Goal: Task Accomplishment & Management: Manage account settings

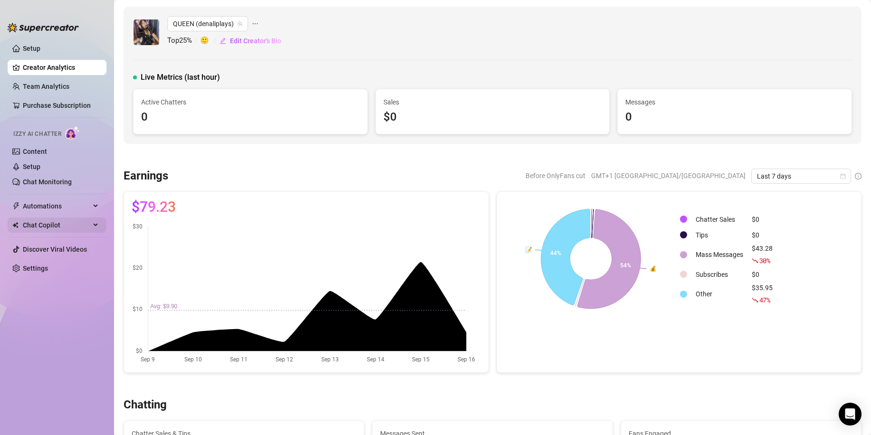
click at [59, 222] on span "Chat Copilot" at bounding box center [56, 225] width 67 height 15
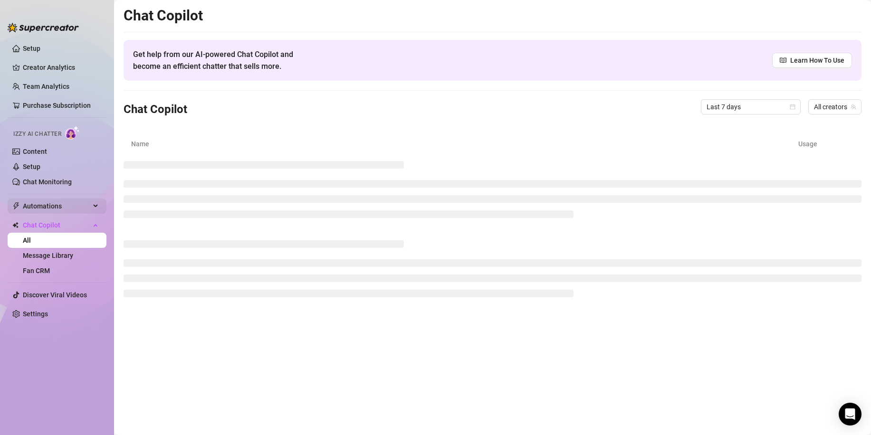
click at [75, 199] on span "Automations" at bounding box center [56, 206] width 67 height 15
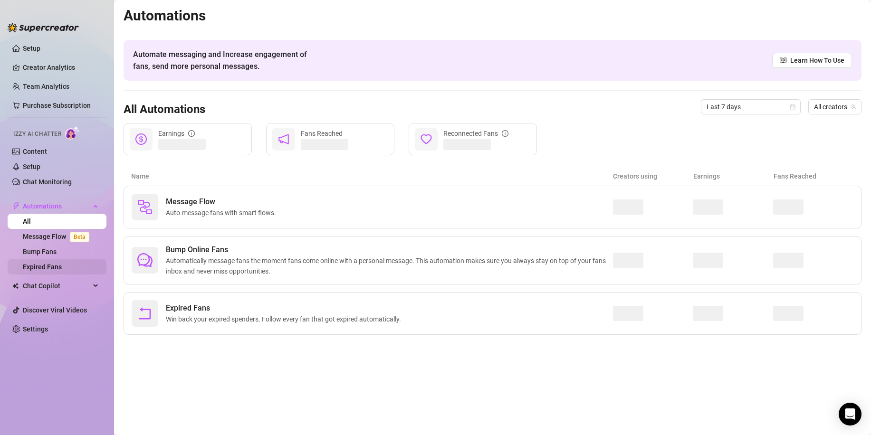
click at [52, 265] on link "Expired Fans" at bounding box center [42, 267] width 39 height 8
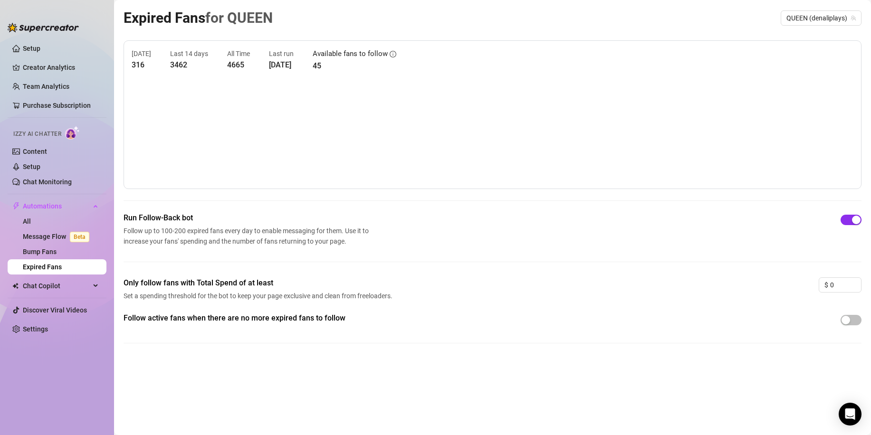
click at [844, 221] on span "button" at bounding box center [850, 220] width 21 height 10
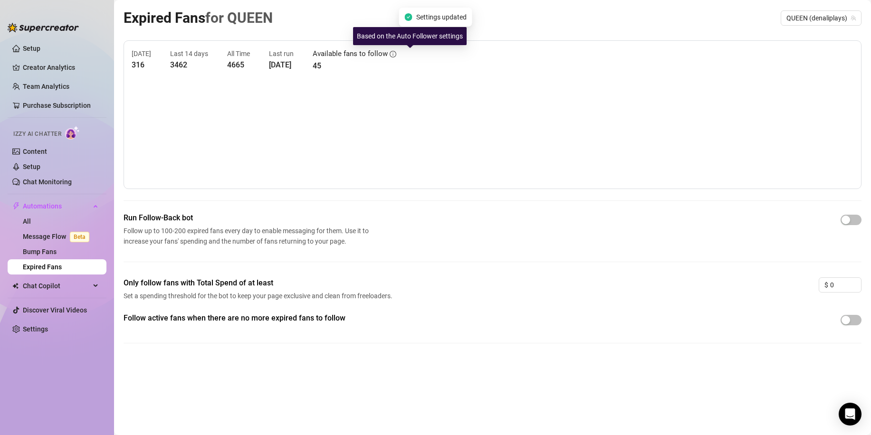
click at [396, 55] on icon "info-circle" at bounding box center [393, 54] width 7 height 7
click at [247, 53] on article "All Time" at bounding box center [238, 53] width 23 height 10
click at [396, 52] on icon "info-circle" at bounding box center [393, 54] width 7 height 7
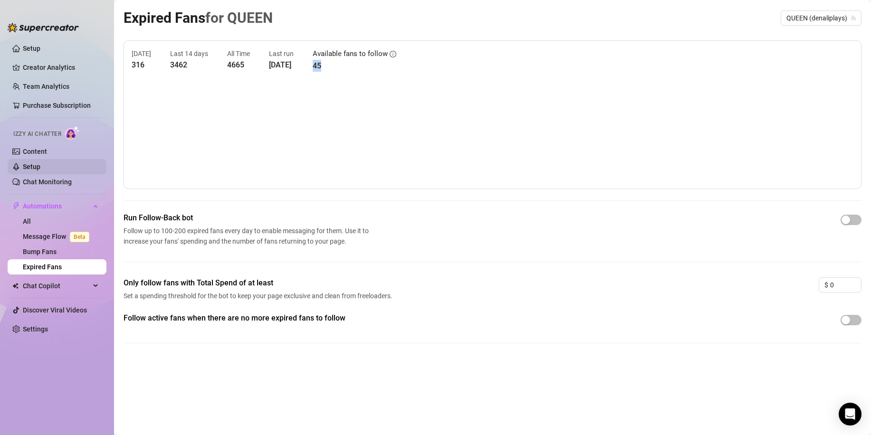
click at [37, 167] on link "Setup" at bounding box center [32, 167] width 18 height 8
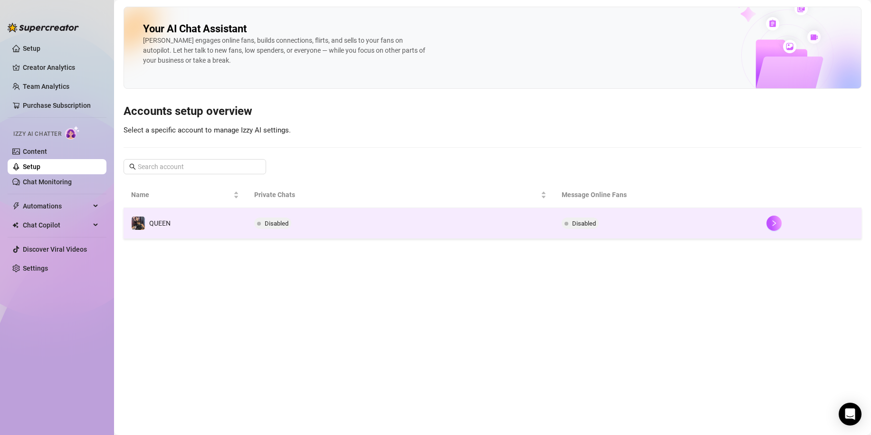
click at [299, 223] on td "Disabled" at bounding box center [400, 223] width 307 height 31
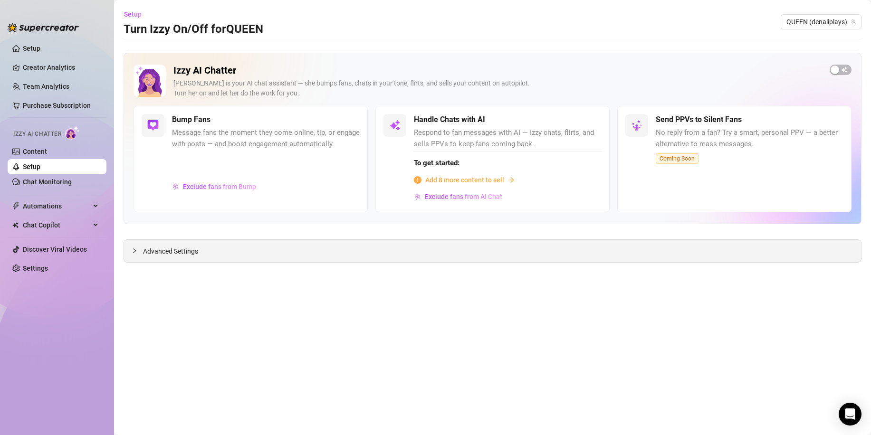
click at [165, 255] on span "Advanced Settings" at bounding box center [170, 251] width 55 height 10
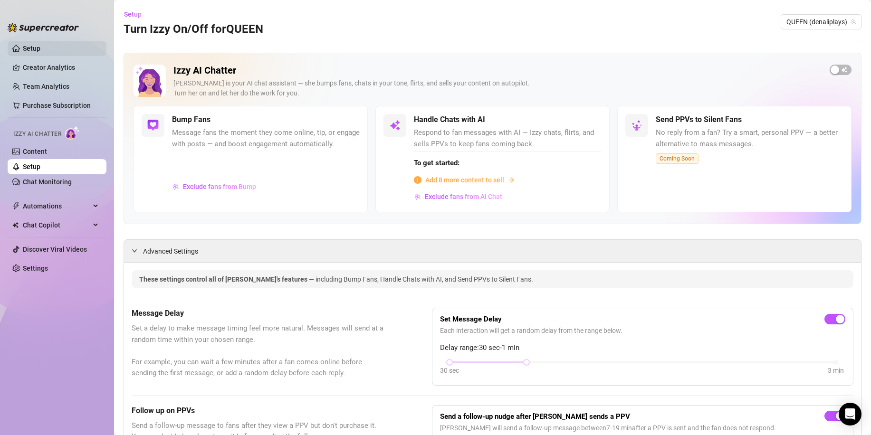
click at [23, 51] on link "Setup" at bounding box center [32, 49] width 18 height 8
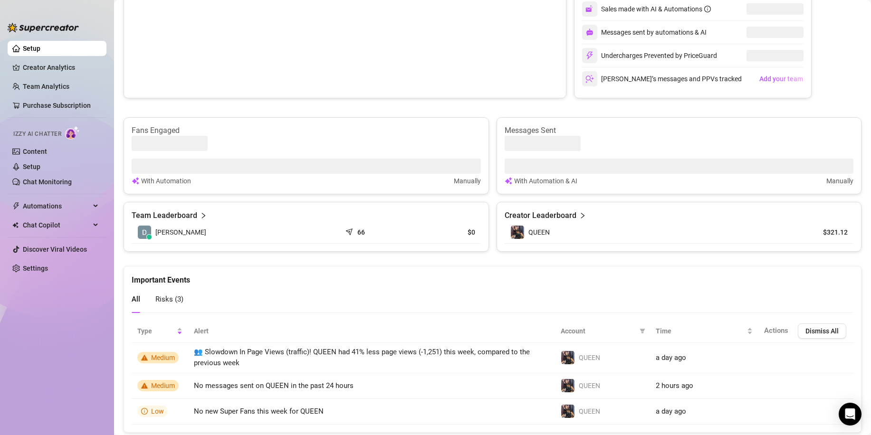
scroll to position [238, 0]
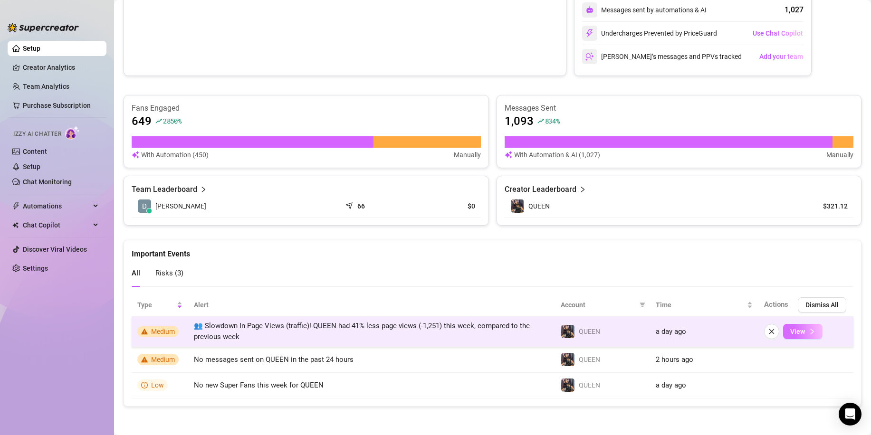
click at [790, 335] on span "View" at bounding box center [797, 332] width 15 height 8
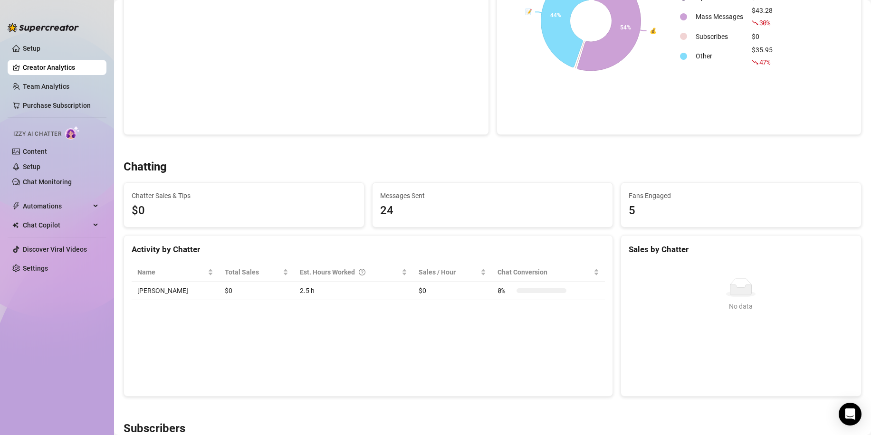
click at [221, 178] on div "Chatting Chatter Sales & Tips $0 Messages Sent 24 Fans Engaged 5 Activity by Ch…" at bounding box center [492, 278] width 745 height 237
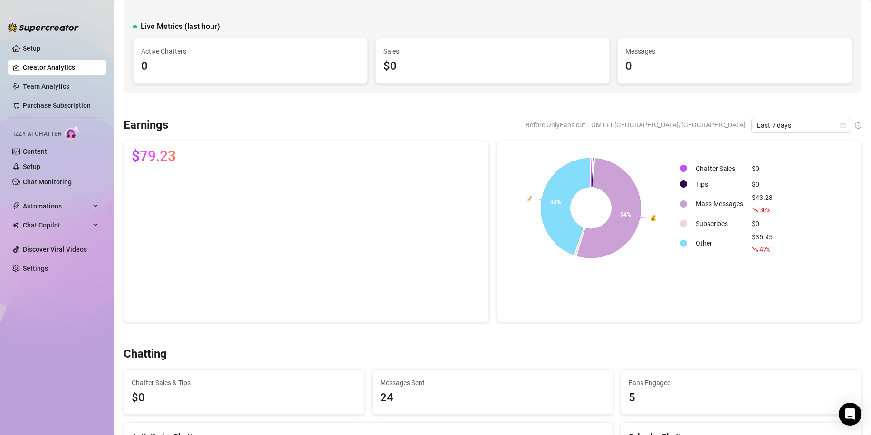
scroll to position [48, 0]
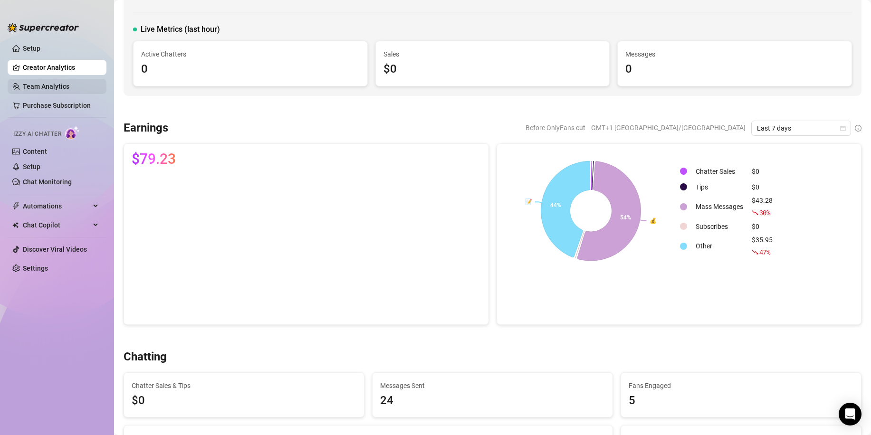
click at [54, 88] on link "Team Analytics" at bounding box center [46, 87] width 47 height 8
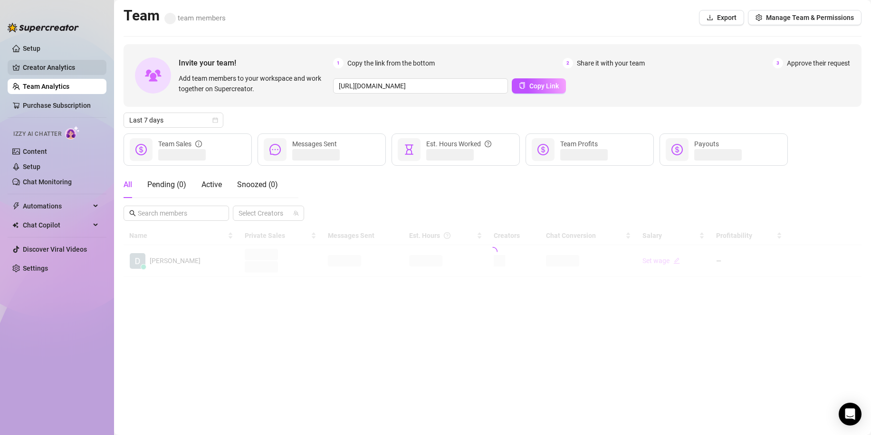
click at [57, 73] on link "Creator Analytics" at bounding box center [61, 67] width 76 height 15
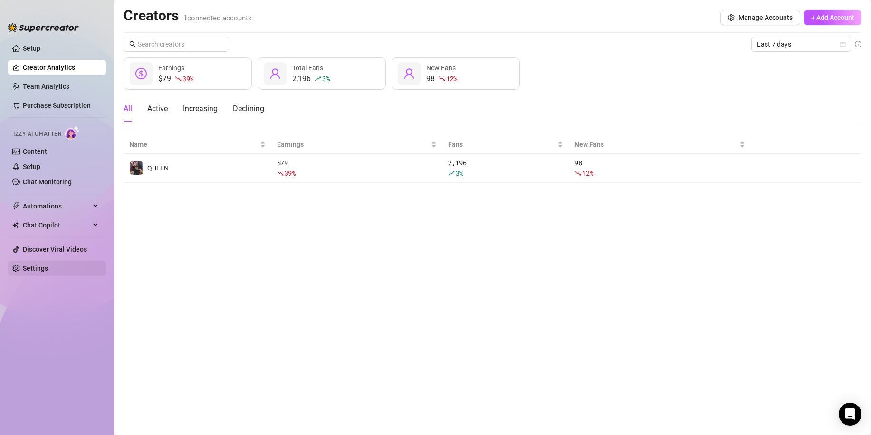
click at [48, 272] on link "Settings" at bounding box center [35, 269] width 25 height 8
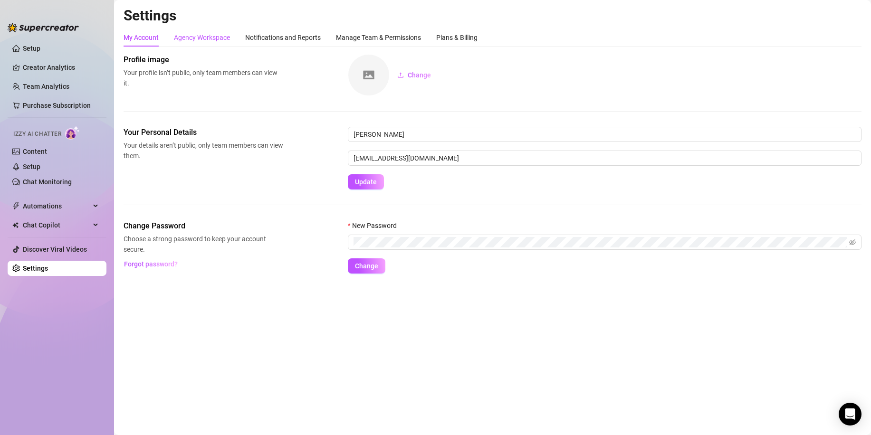
click at [213, 41] on div "Agency Workspace" at bounding box center [202, 37] width 56 height 10
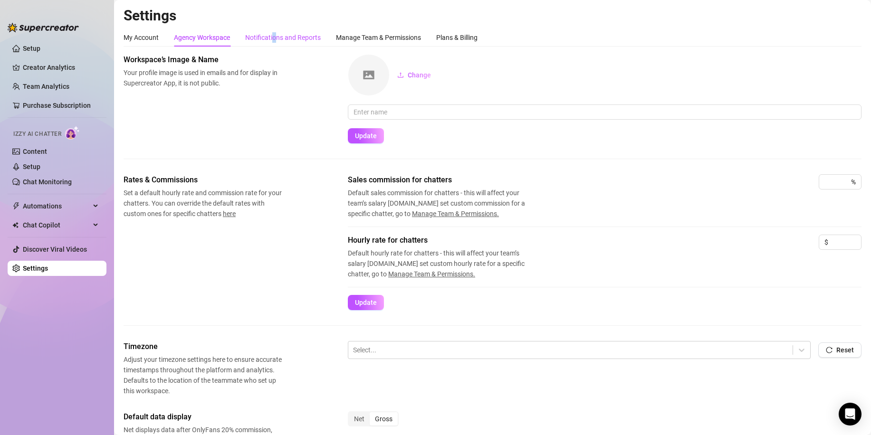
click at [275, 39] on div "Notifications and Reports" at bounding box center [283, 37] width 76 height 10
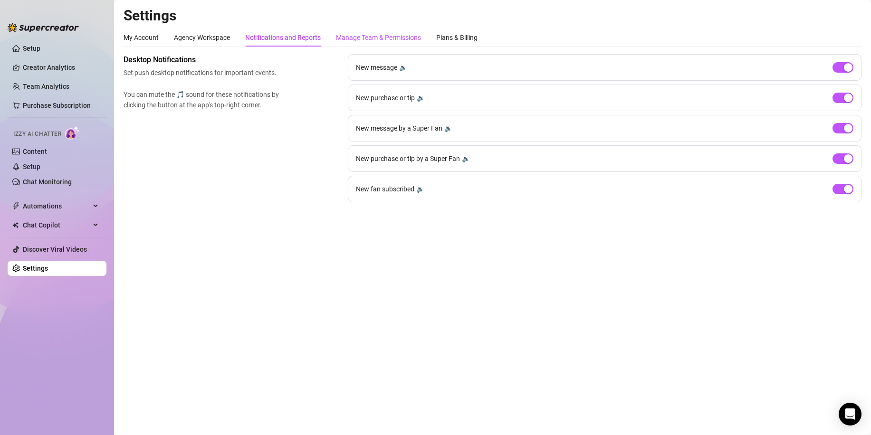
click at [356, 41] on div "Manage Team & Permissions" at bounding box center [378, 37] width 85 height 10
click at [450, 41] on div "Plans & Billing" at bounding box center [456, 37] width 41 height 10
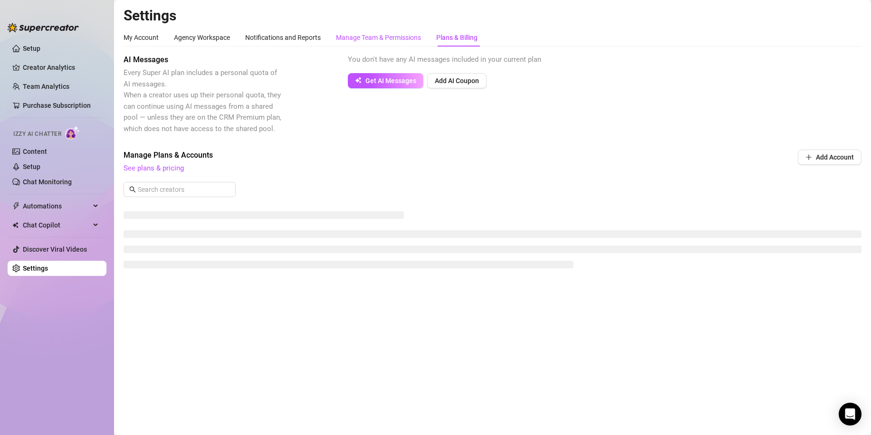
click at [371, 39] on div "Manage Team & Permissions" at bounding box center [378, 37] width 85 height 10
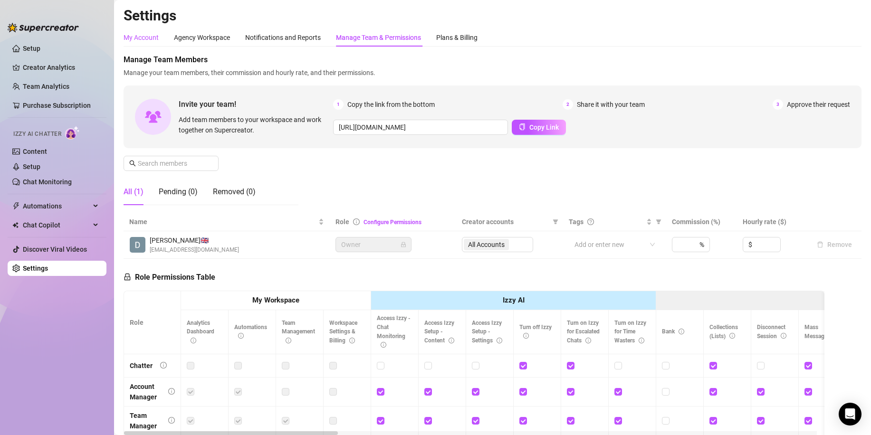
click at [157, 41] on div "My Account" at bounding box center [141, 37] width 35 height 10
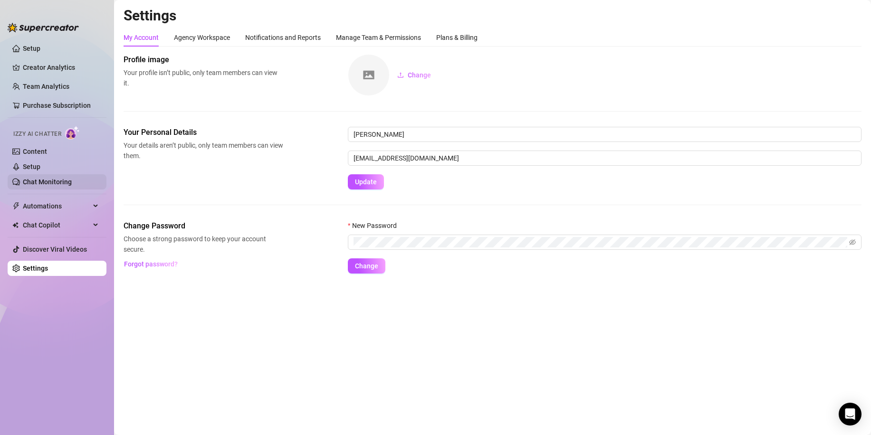
click at [61, 182] on link "Chat Monitoring" at bounding box center [47, 182] width 49 height 8
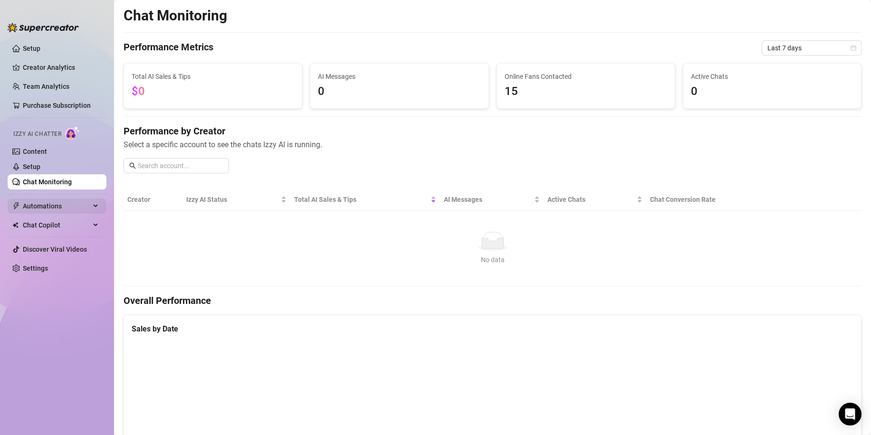
click at [37, 213] on span "Automations" at bounding box center [56, 206] width 67 height 15
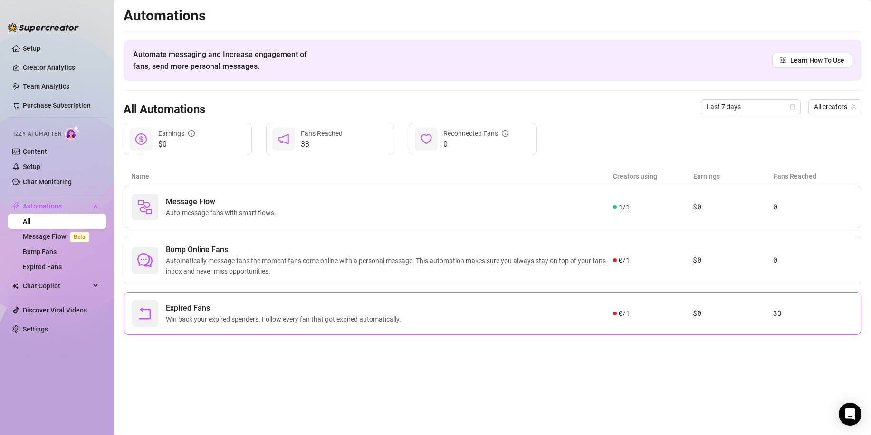
click at [248, 308] on span "Expired Fans" at bounding box center [285, 308] width 239 height 11
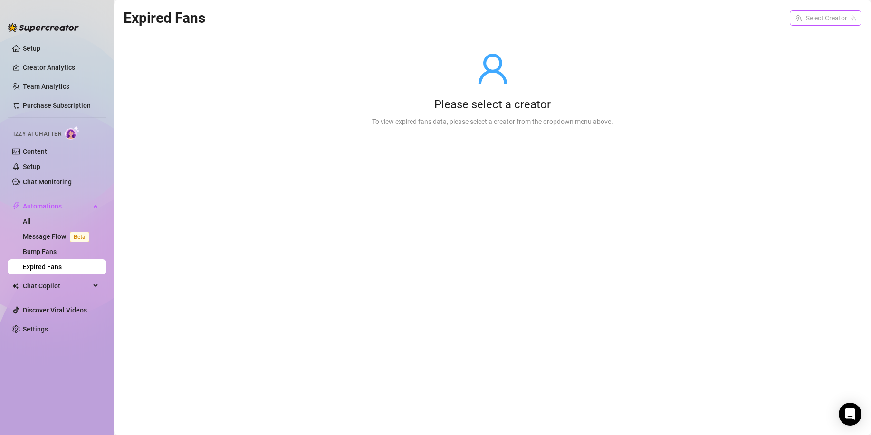
click at [801, 17] on input "search" at bounding box center [821, 18] width 52 height 14
click at [811, 36] on div "QUEEN ( denaliplays )" at bounding box center [814, 37] width 78 height 11
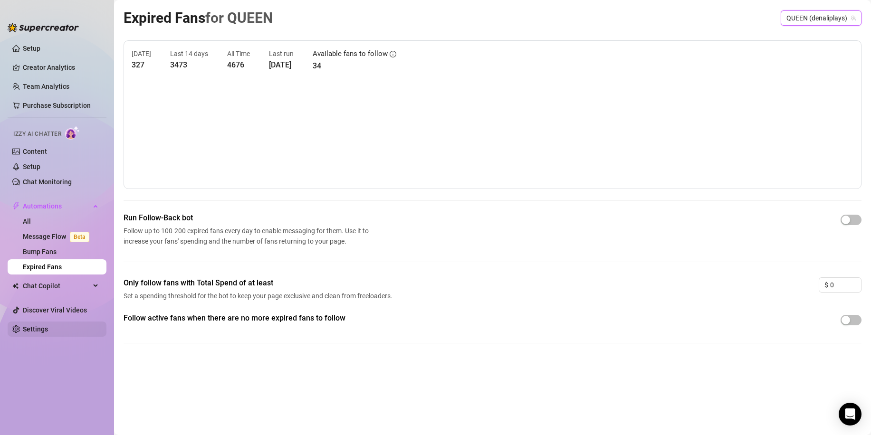
click at [38, 332] on link "Settings" at bounding box center [35, 329] width 25 height 8
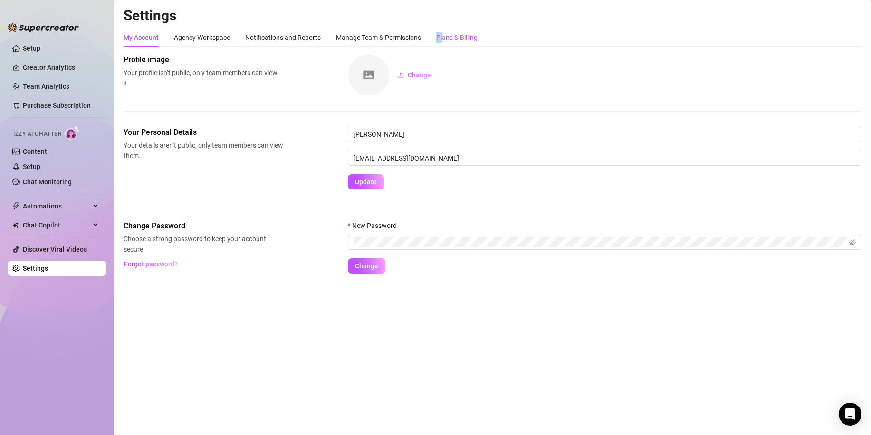
click at [444, 36] on div "Plans & Billing" at bounding box center [456, 37] width 41 height 10
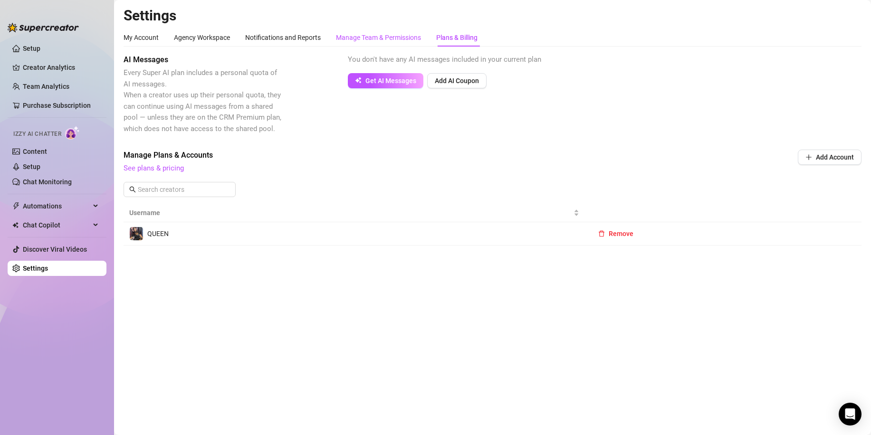
click at [375, 33] on div "Manage Team & Permissions" at bounding box center [378, 37] width 85 height 10
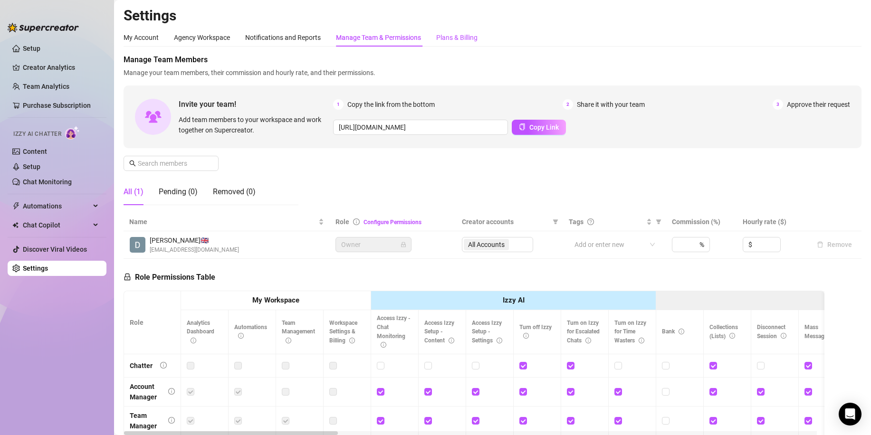
click at [464, 36] on div "Plans & Billing" at bounding box center [456, 37] width 41 height 10
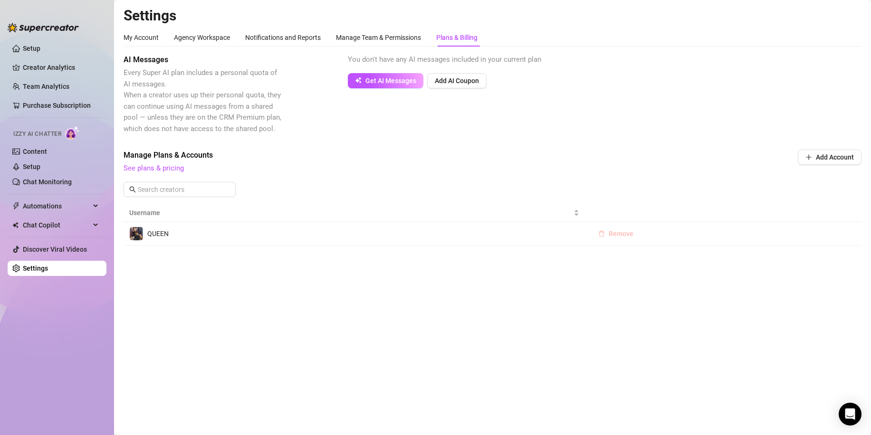
click at [616, 233] on span "Remove" at bounding box center [621, 234] width 25 height 8
click at [680, 210] on span "OK" at bounding box center [679, 209] width 9 height 8
click at [592, 281] on td "No data No data" at bounding box center [493, 258] width 738 height 72
click at [49, 207] on span "Automations" at bounding box center [56, 206] width 67 height 15
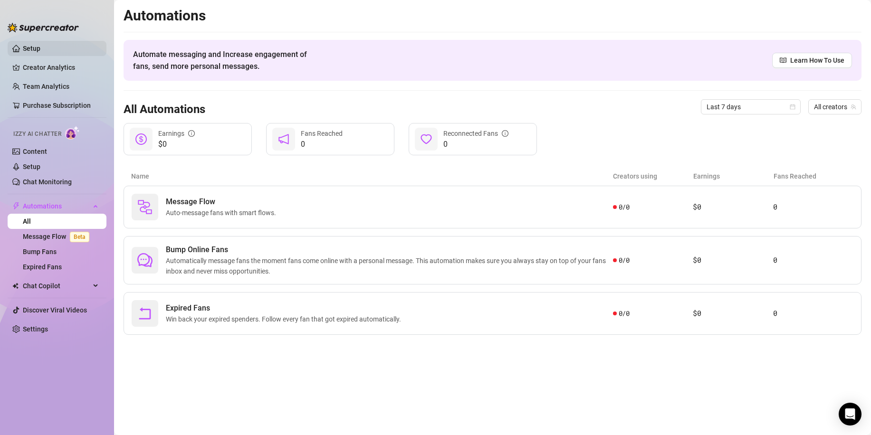
click at [37, 51] on link "Setup" at bounding box center [32, 49] width 18 height 8
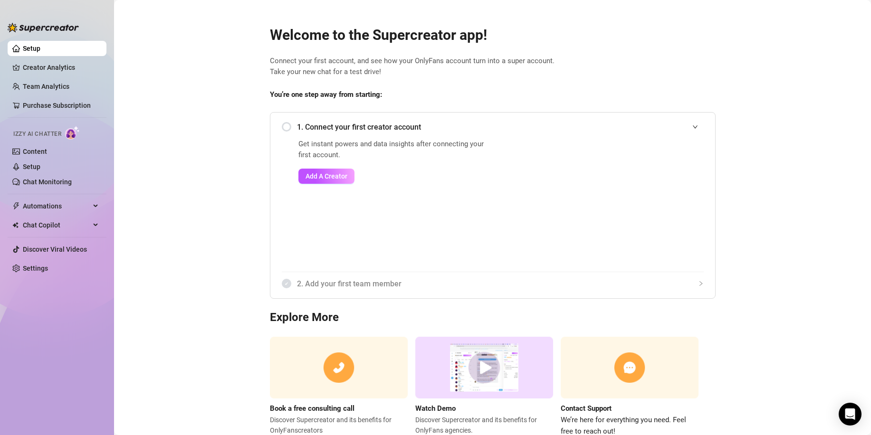
click at [319, 128] on span "1. Connect your first creator account" at bounding box center [500, 127] width 407 height 12
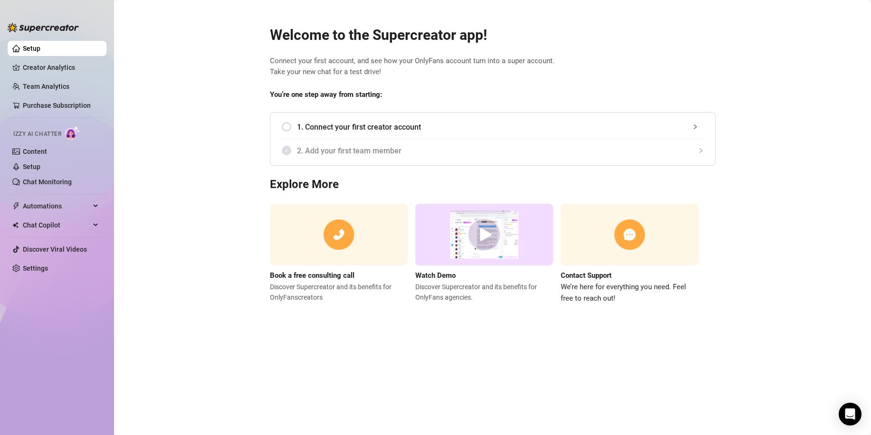
click at [331, 131] on span "1. Connect your first creator account" at bounding box center [500, 127] width 407 height 12
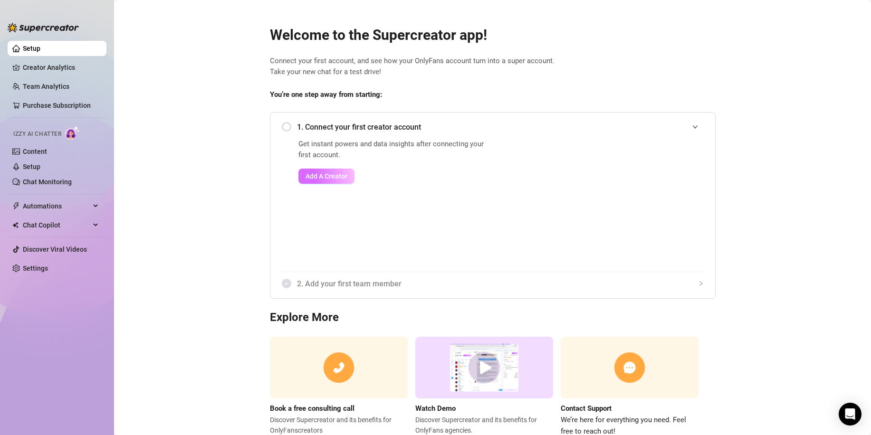
click at [332, 177] on span "Add A Creator" at bounding box center [327, 176] width 42 height 8
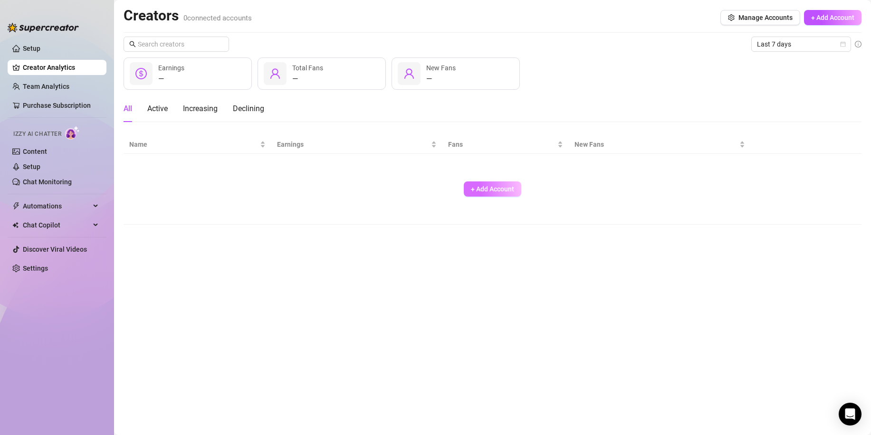
click at [489, 194] on button "+ Add Account" at bounding box center [492, 188] width 57 height 15
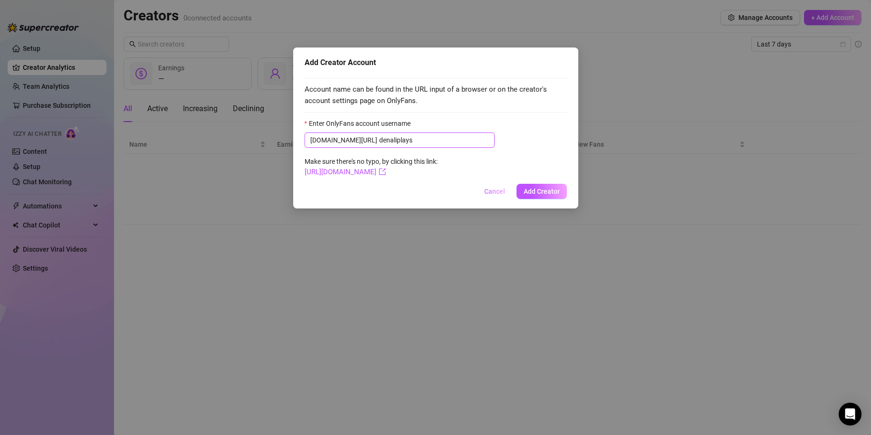
type input "denaliplays"
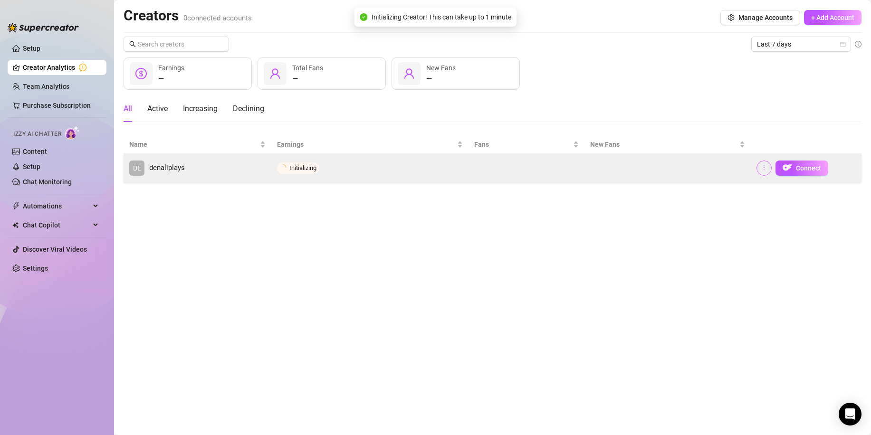
click at [768, 170] on button "button" at bounding box center [763, 168] width 15 height 15
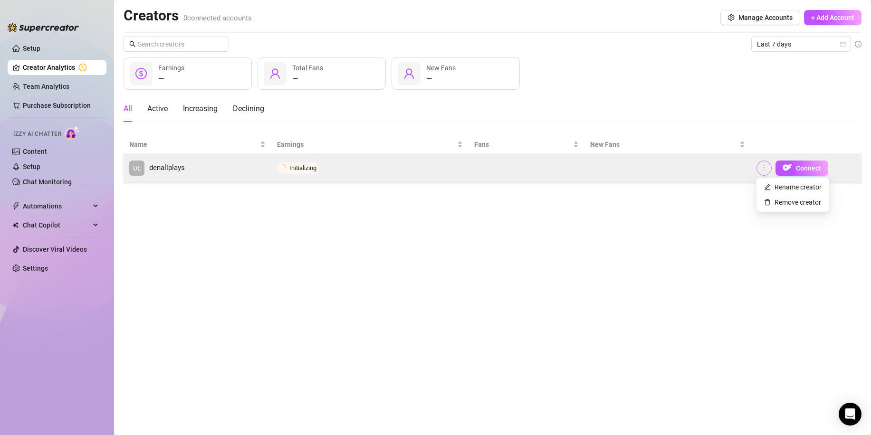
click at [764, 168] on icon "more" at bounding box center [764, 167] width 7 height 7
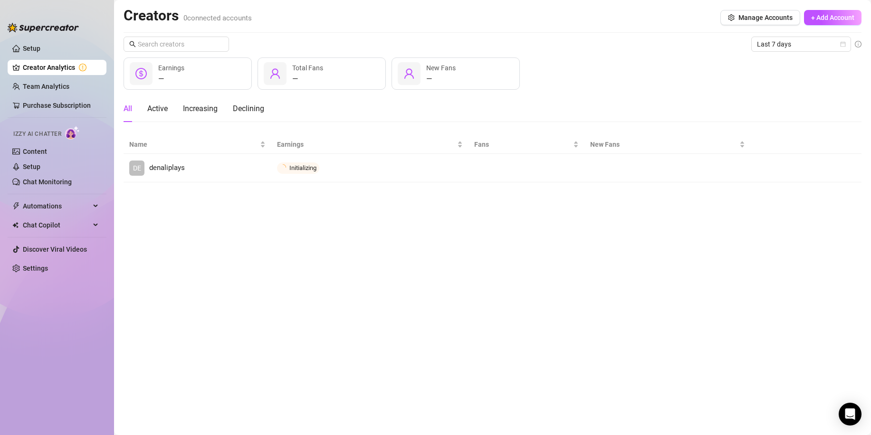
click at [709, 203] on main "Creators 0 connected accounts Manage Accounts + Add Account Last 7 days — Earni…" at bounding box center [492, 217] width 757 height 435
click at [727, 24] on button "Manage Accounts" at bounding box center [760, 17] width 80 height 15
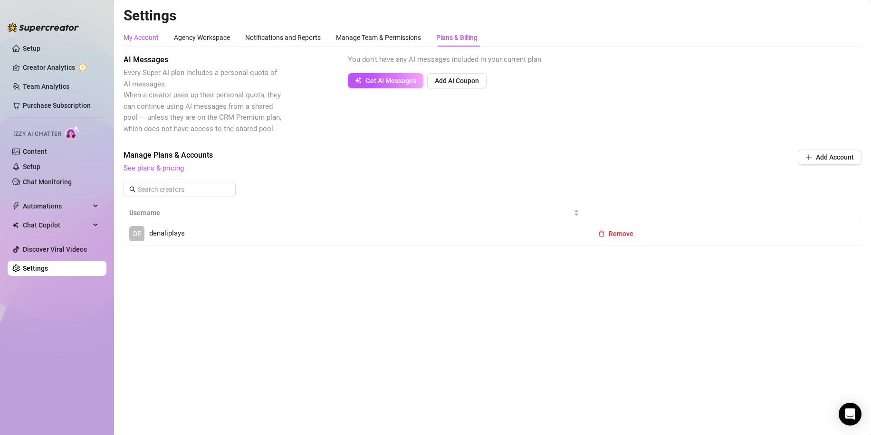
click at [148, 35] on div "My Account" at bounding box center [141, 37] width 35 height 10
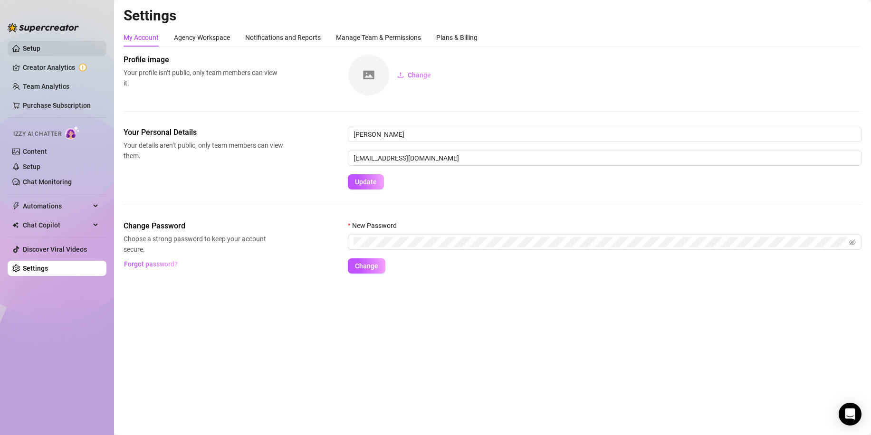
click at [27, 52] on link "Setup" at bounding box center [32, 49] width 18 height 8
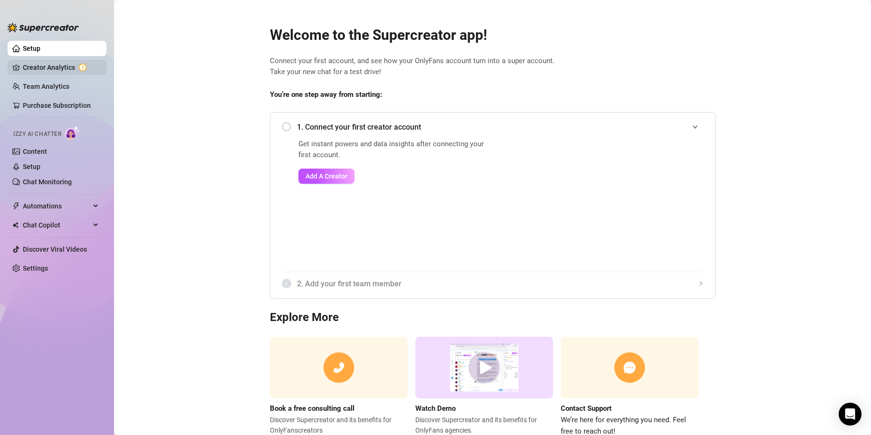
click at [41, 72] on link "Creator Analytics" at bounding box center [61, 67] width 76 height 15
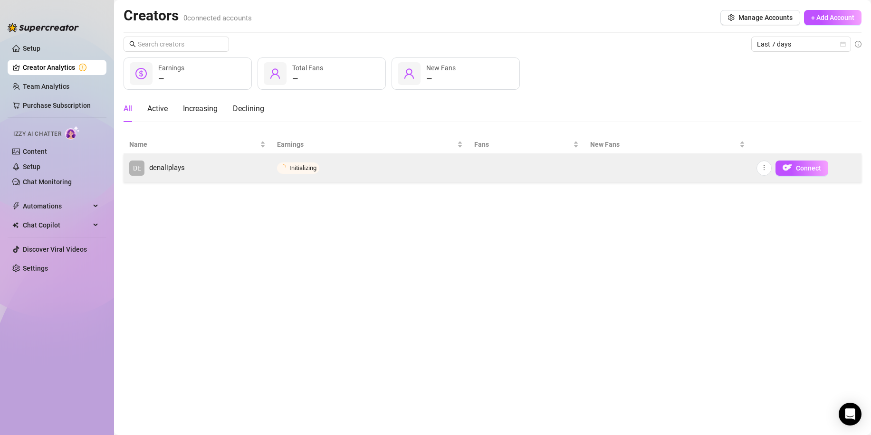
click at [451, 170] on td "Initializing" at bounding box center [369, 168] width 197 height 29
click at [797, 167] on span "Connect" at bounding box center [808, 168] width 25 height 8
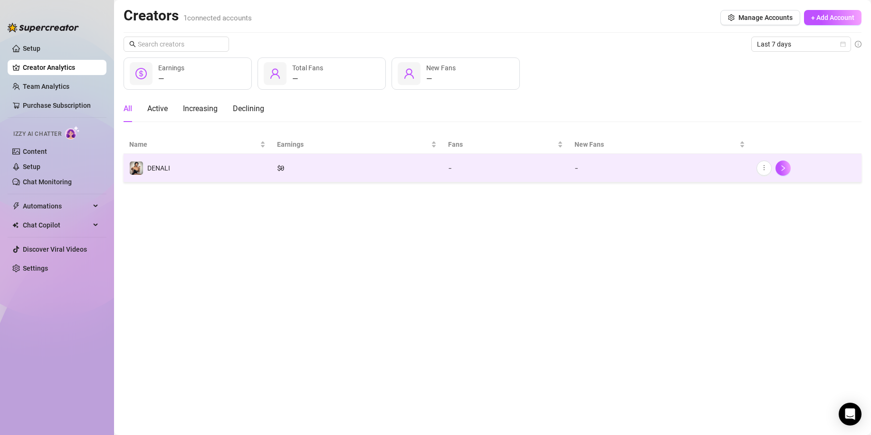
click at [316, 176] on td "$ 0" at bounding box center [356, 168] width 171 height 29
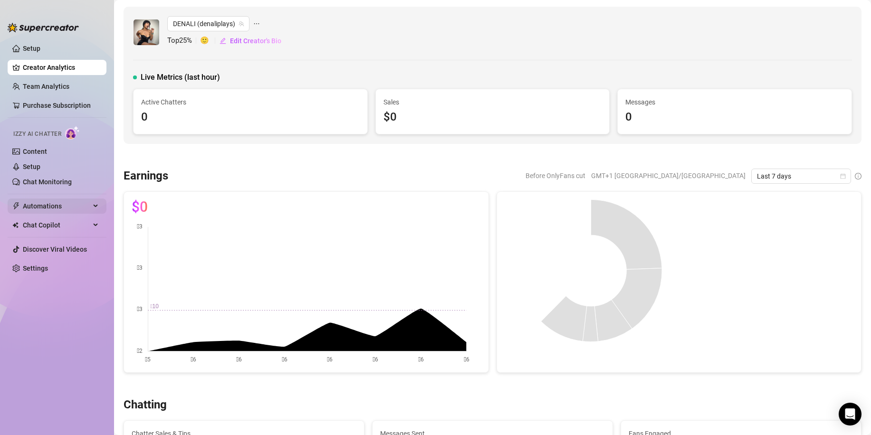
click at [38, 205] on span "Automations" at bounding box center [56, 206] width 67 height 15
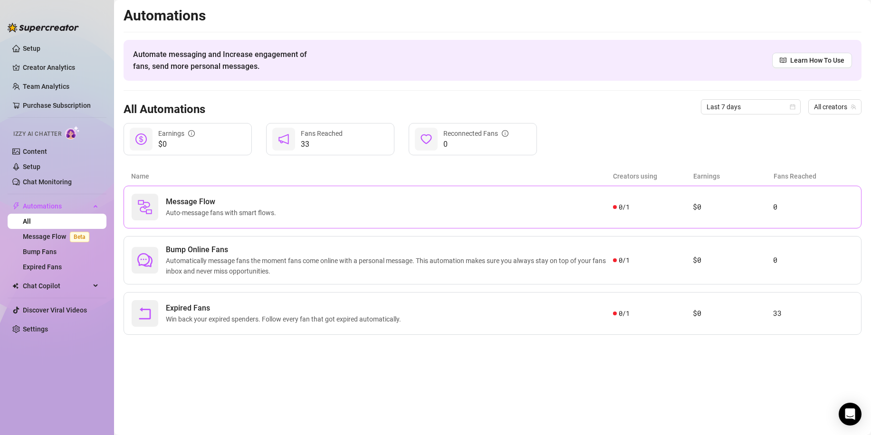
click at [455, 216] on div "Message Flow Auto-message fans with smart flows." at bounding box center [372, 207] width 481 height 27
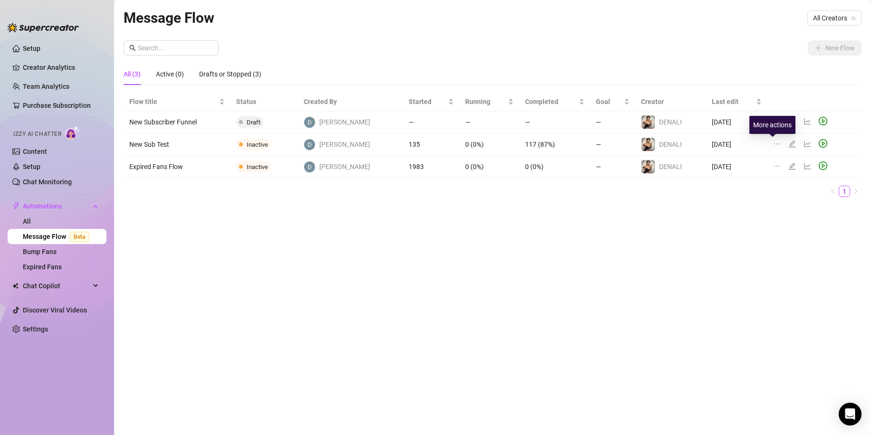
click at [775, 143] on icon "ellipsis" at bounding box center [777, 144] width 8 height 8
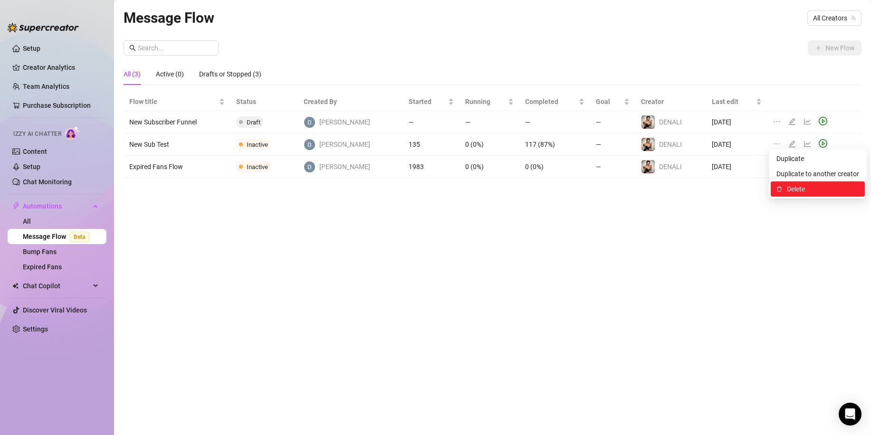
click at [789, 187] on span "Delete" at bounding box center [823, 189] width 72 height 10
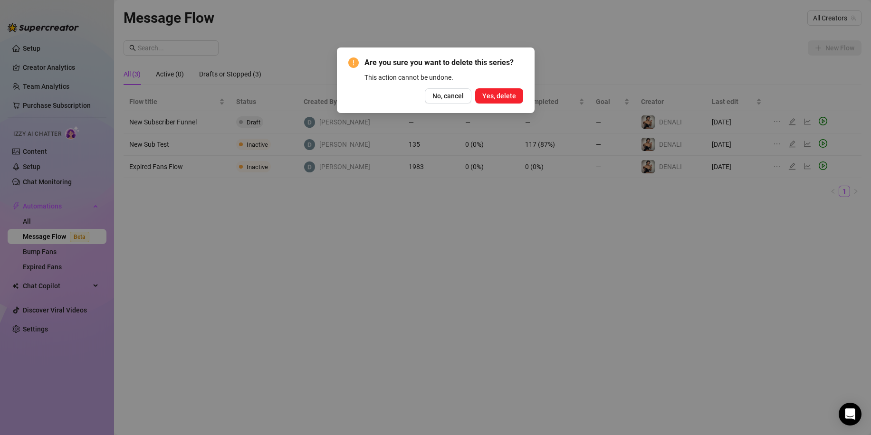
click at [506, 94] on span "Yes, delete" at bounding box center [499, 96] width 34 height 8
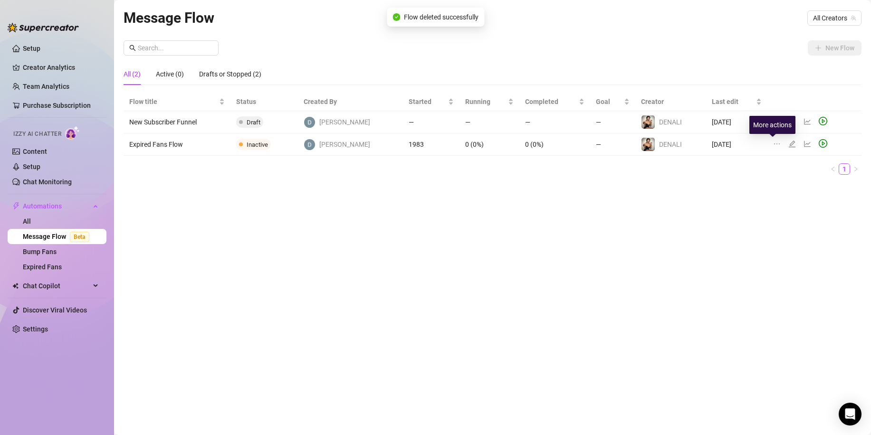
click at [774, 143] on icon "ellipsis" at bounding box center [777, 144] width 8 height 8
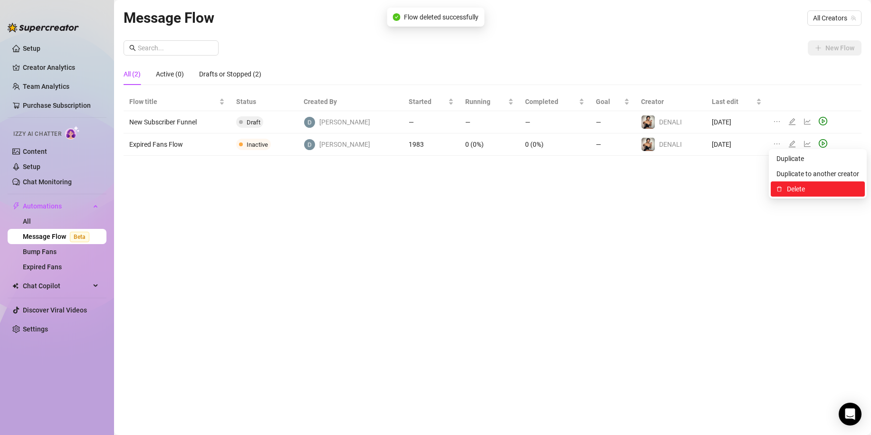
click at [809, 188] on span "Delete" at bounding box center [823, 189] width 72 height 10
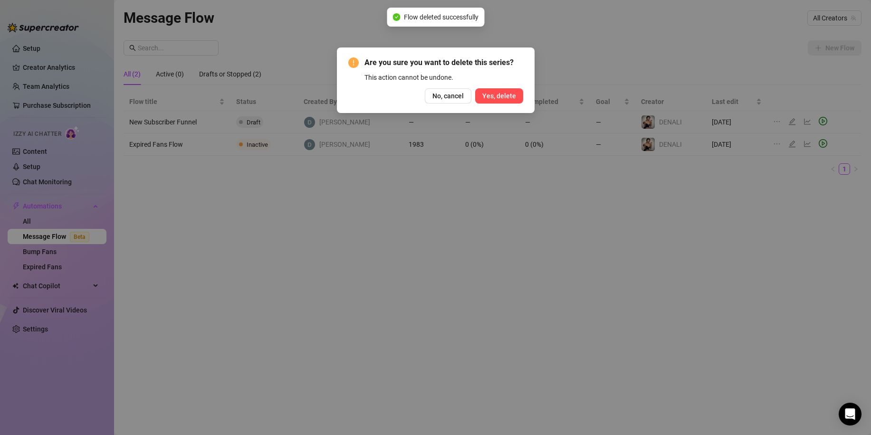
click at [515, 97] on span "Yes, delete" at bounding box center [499, 96] width 34 height 8
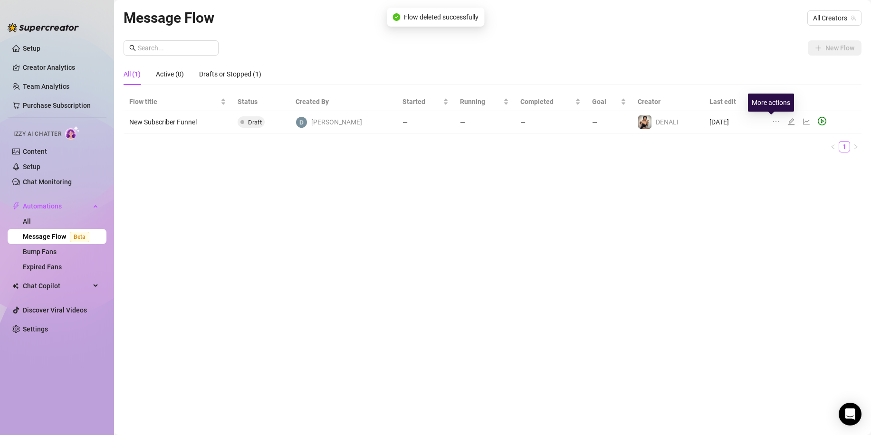
click at [773, 124] on icon "ellipsis" at bounding box center [776, 122] width 8 height 8
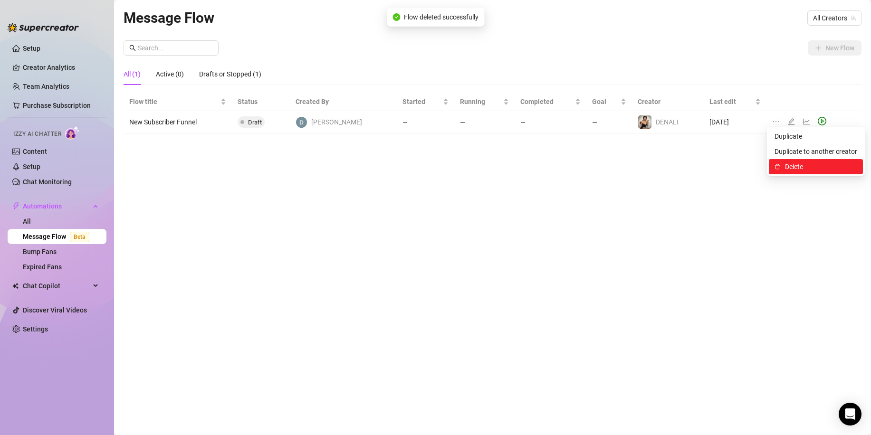
click at [800, 164] on span "Delete" at bounding box center [821, 167] width 72 height 10
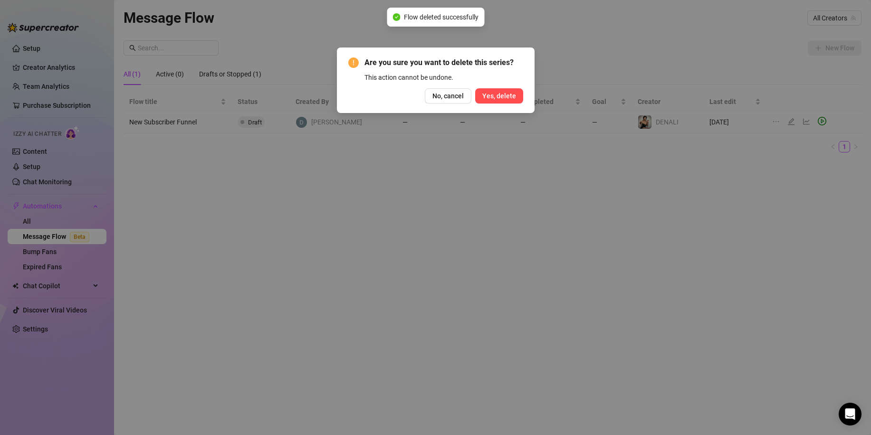
click at [511, 95] on span "Yes, delete" at bounding box center [499, 96] width 34 height 8
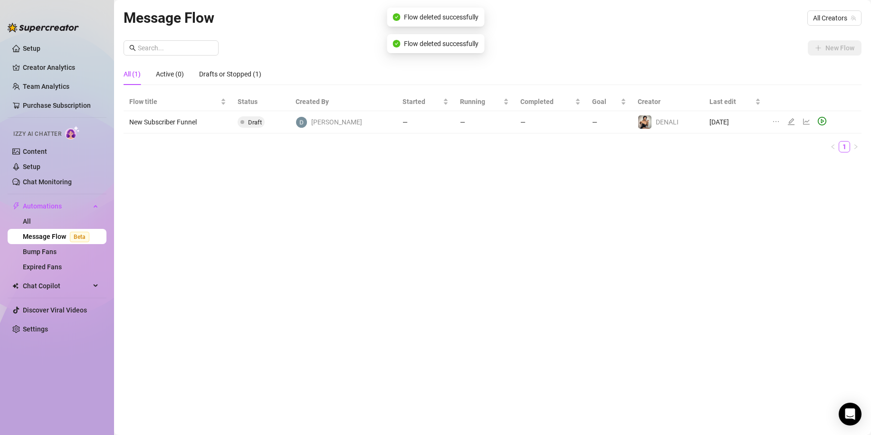
click at [430, 178] on div "Message Flow All Creators New Flow All (1) Active (0) Drafts or Stopped (1) Flo…" at bounding box center [493, 207] width 738 height 400
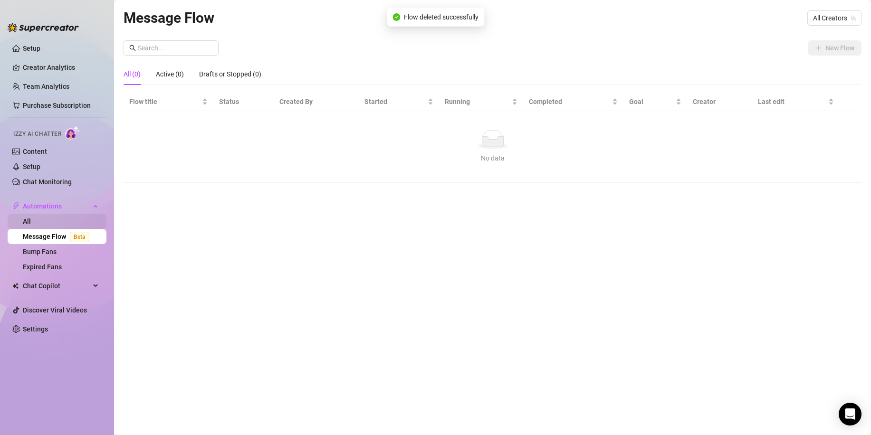
click at [31, 224] on link "All" at bounding box center [27, 222] width 8 height 8
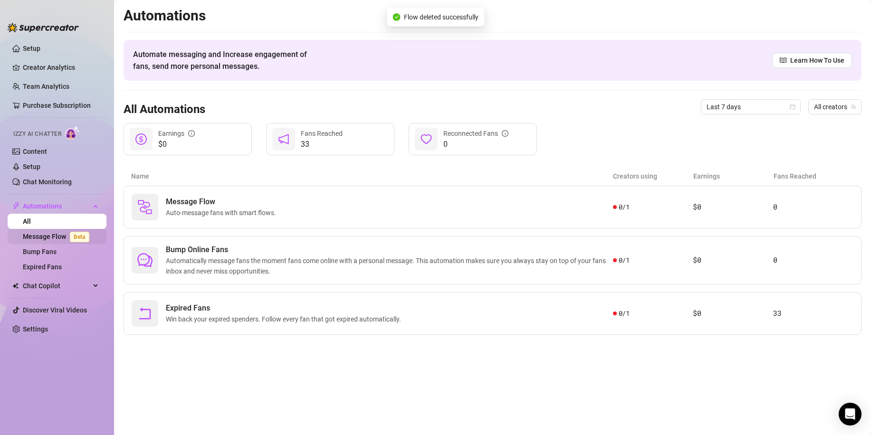
click at [69, 234] on link "Message Flow Beta" at bounding box center [58, 237] width 70 height 8
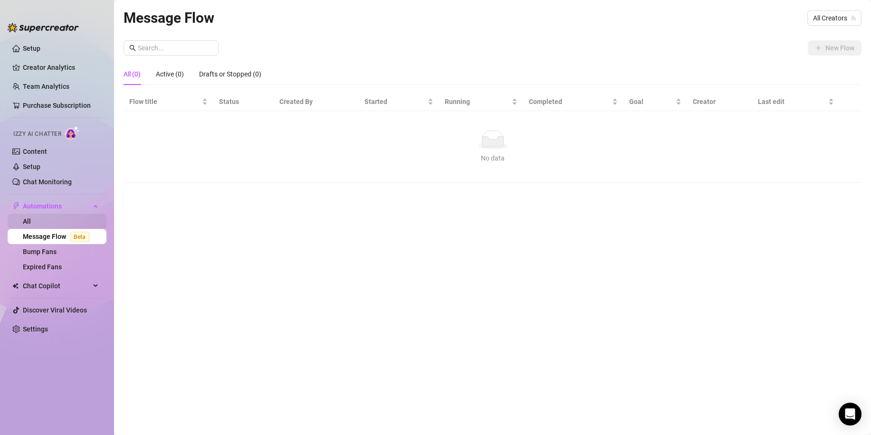
click at [31, 225] on link "All" at bounding box center [27, 222] width 8 height 8
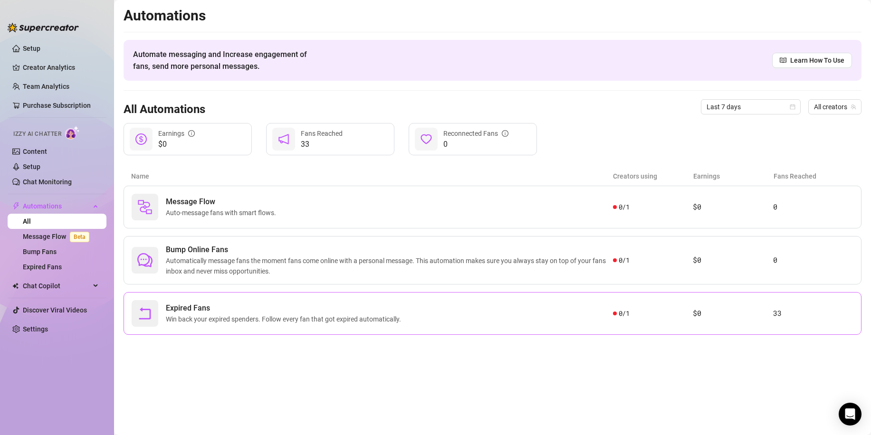
click at [586, 316] on div "Expired Fans Win back your expired spenders. Follow every fan that got expired …" at bounding box center [372, 313] width 481 height 27
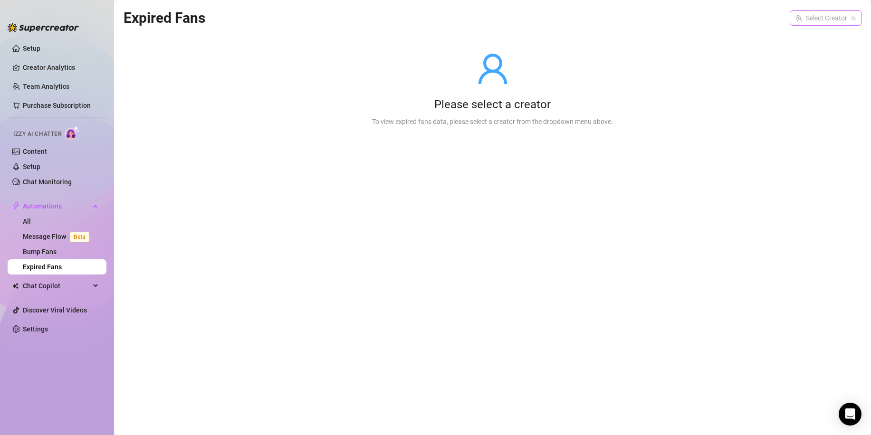
click at [810, 23] on input "search" at bounding box center [821, 18] width 52 height 14
click at [806, 40] on span "DENALI" at bounding box center [800, 37] width 23 height 10
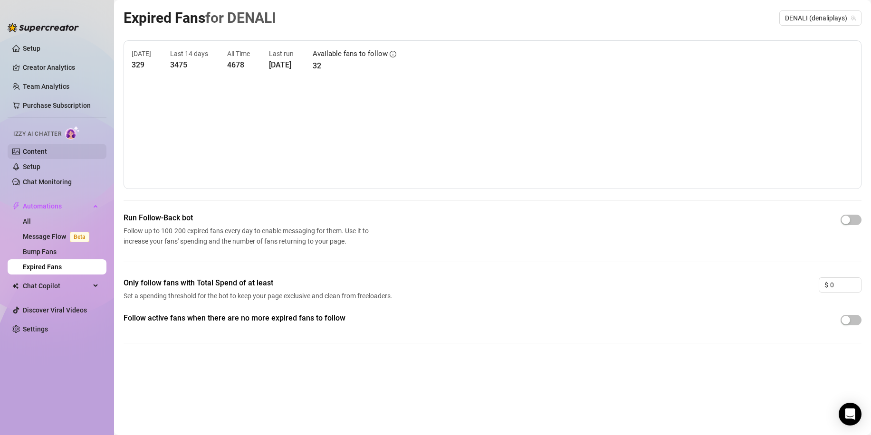
click at [34, 155] on link "Content" at bounding box center [35, 152] width 24 height 8
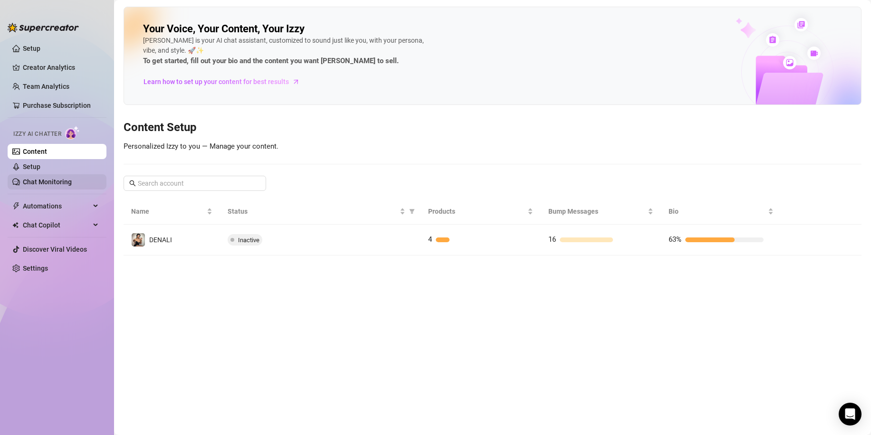
click at [38, 184] on link "Chat Monitoring" at bounding box center [47, 182] width 49 height 8
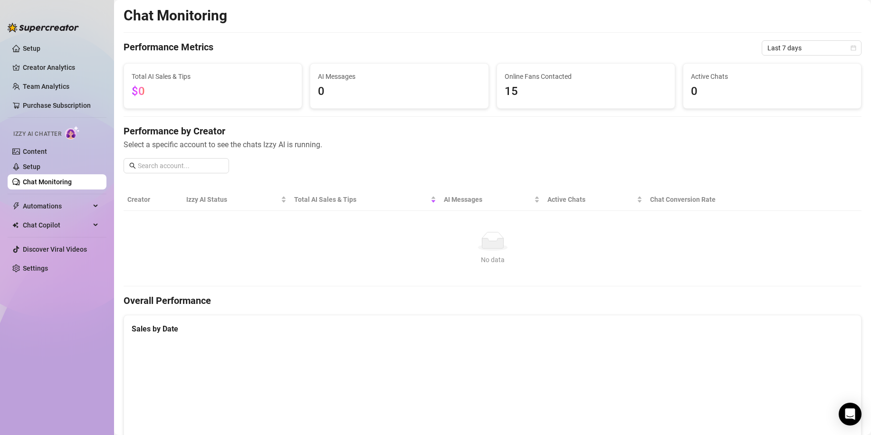
click at [57, 279] on ul "Setup Creator Analytics Team Analytics Purchase Subscription Izzy AI Chatter Co…" at bounding box center [57, 230] width 99 height 386
click at [48, 268] on link "Settings" at bounding box center [35, 269] width 25 height 8
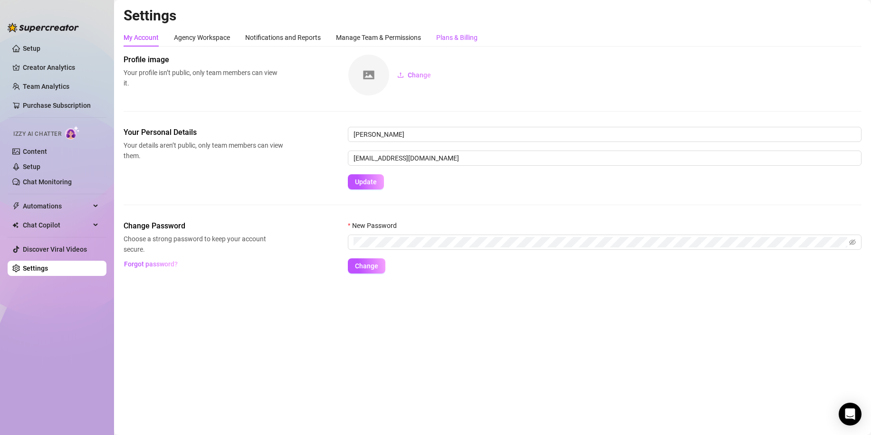
click at [450, 34] on div "Plans & Billing" at bounding box center [456, 37] width 41 height 10
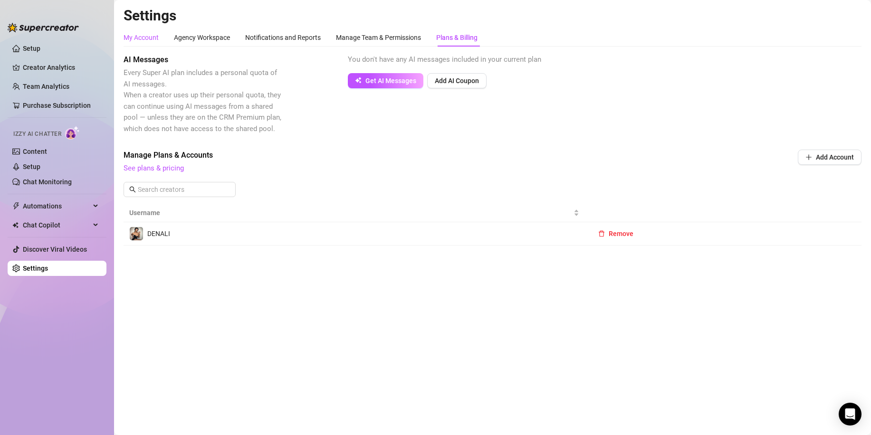
click at [141, 41] on div "My Account" at bounding box center [141, 37] width 35 height 10
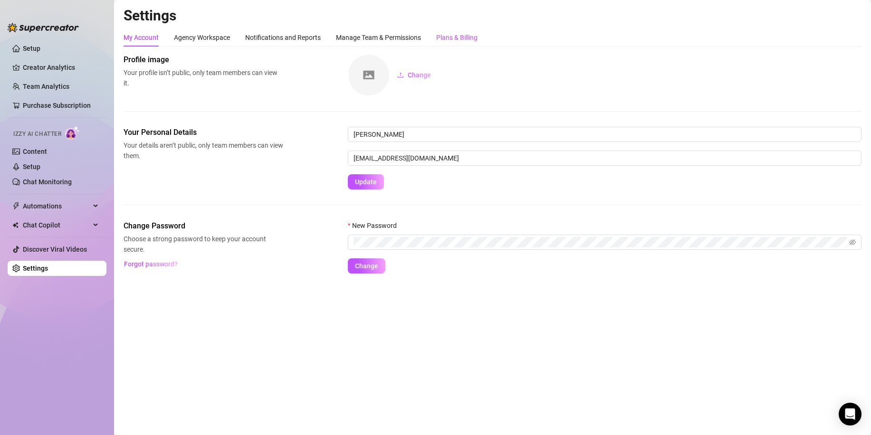
click at [460, 36] on div "Plans & Billing" at bounding box center [456, 37] width 41 height 10
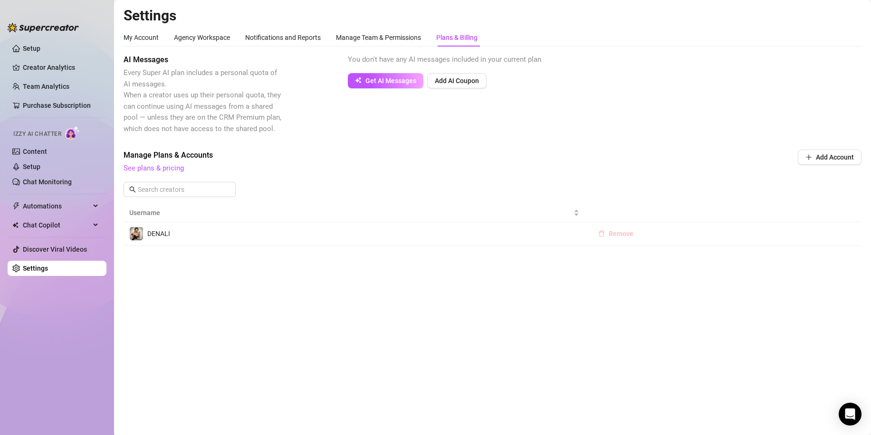
click at [631, 238] on button "Remove" at bounding box center [616, 233] width 50 height 15
click at [680, 208] on span "OK" at bounding box center [679, 209] width 9 height 8
click at [592, 140] on div "AI Messages Every Super AI plan includes a personal quota of AI messages. When …" at bounding box center [493, 174] width 738 height 240
